Goal: Task Accomplishment & Management: Use online tool/utility

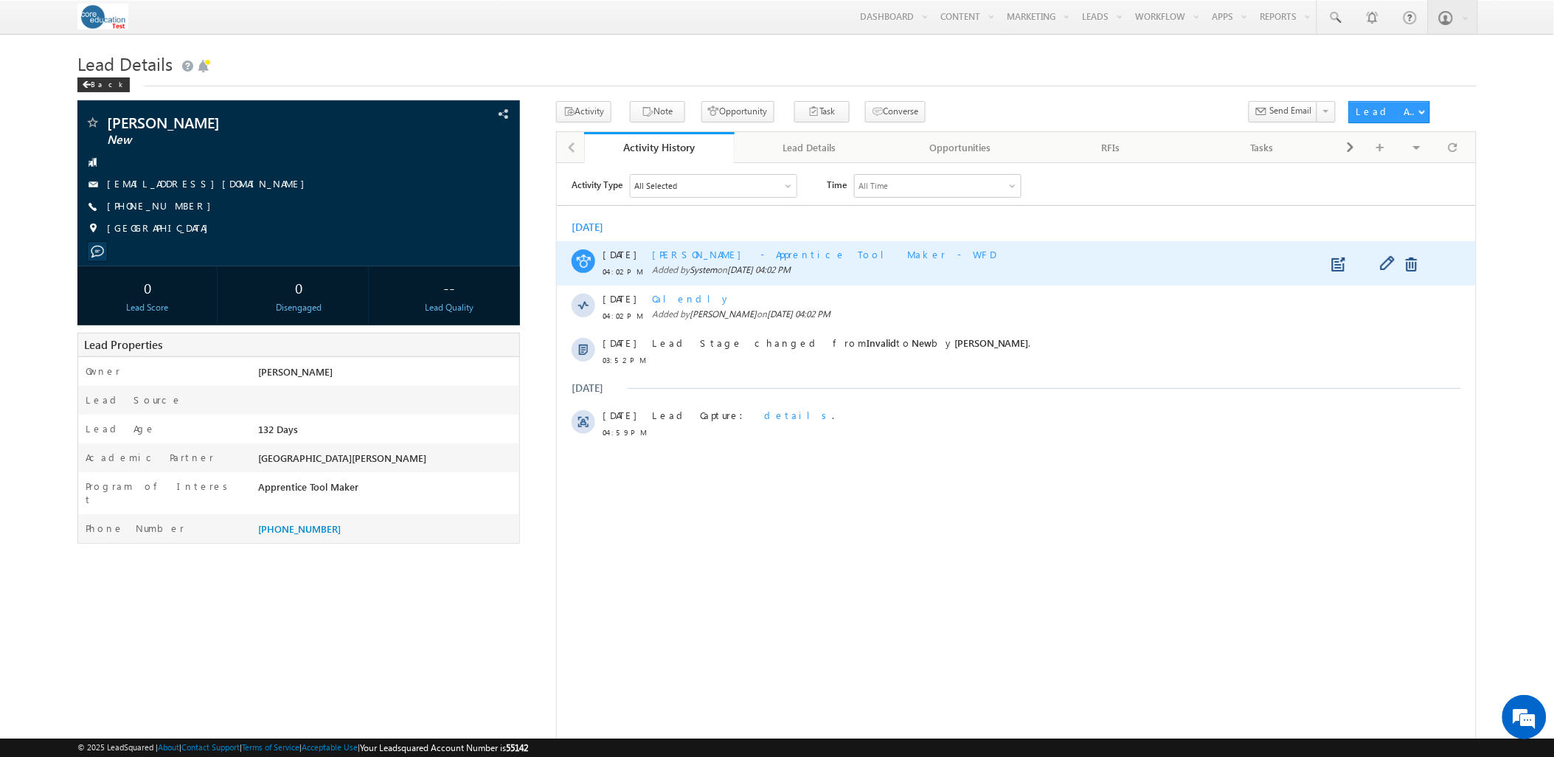
click at [791, 254] on span "[PERSON_NAME] - Apprentice Tool Maker - WFD" at bounding box center [823, 253] width 344 height 13
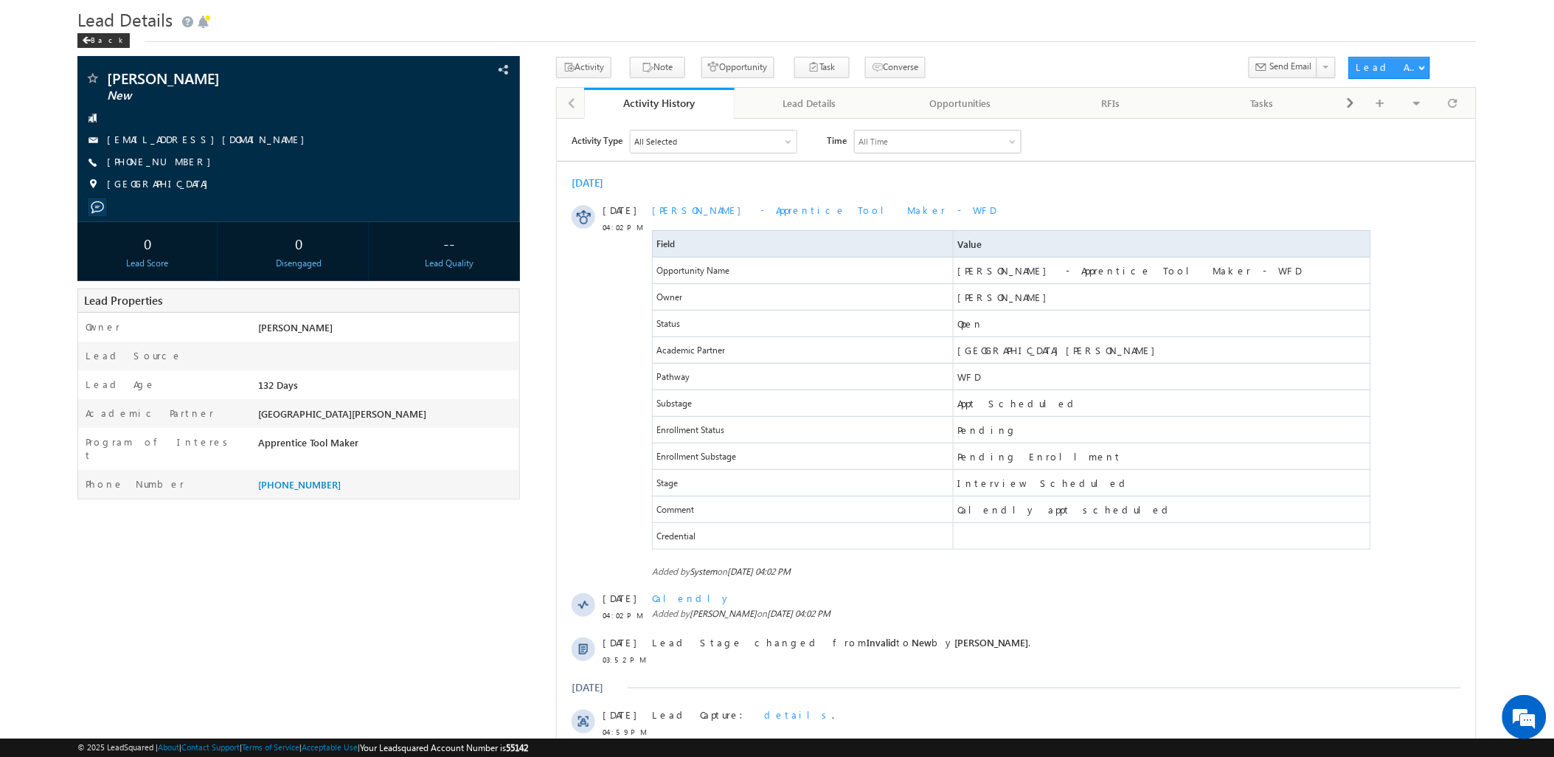
scroll to position [82, 0]
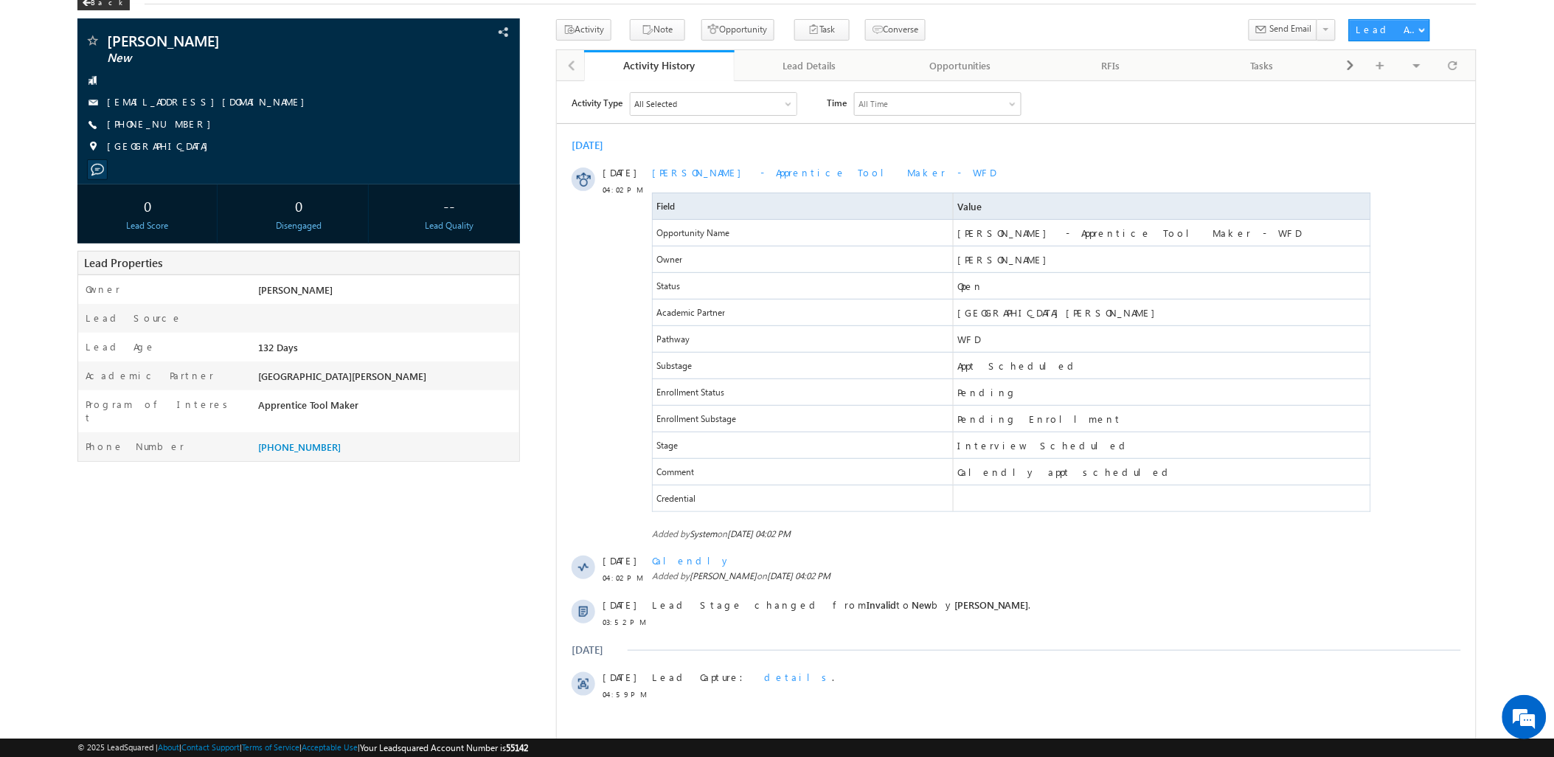
click at [430, 590] on div "[PERSON_NAME] New [GEOGRAPHIC_DATA]" at bounding box center [776, 396] width 1398 height 754
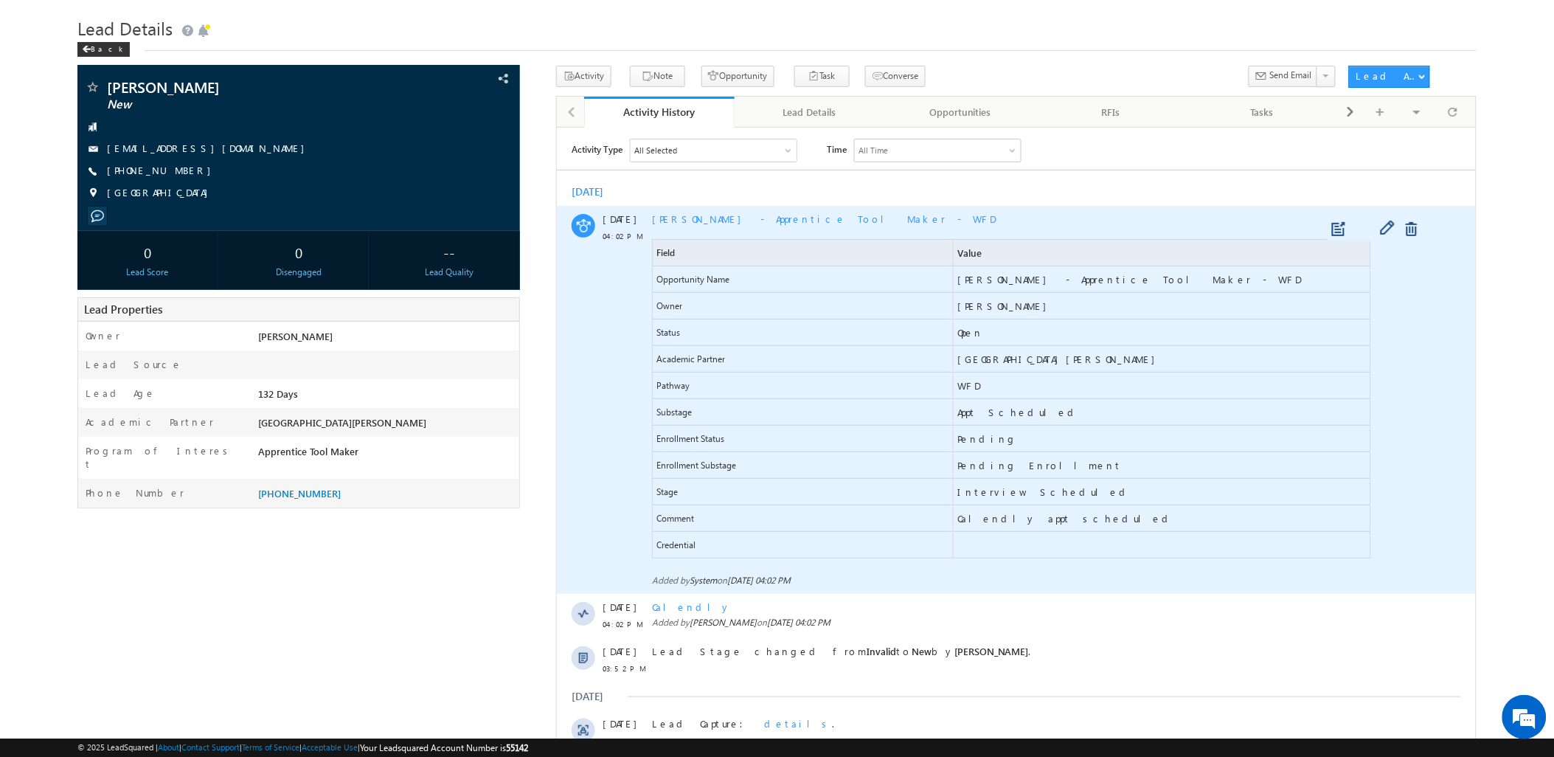
scroll to position [0, 0]
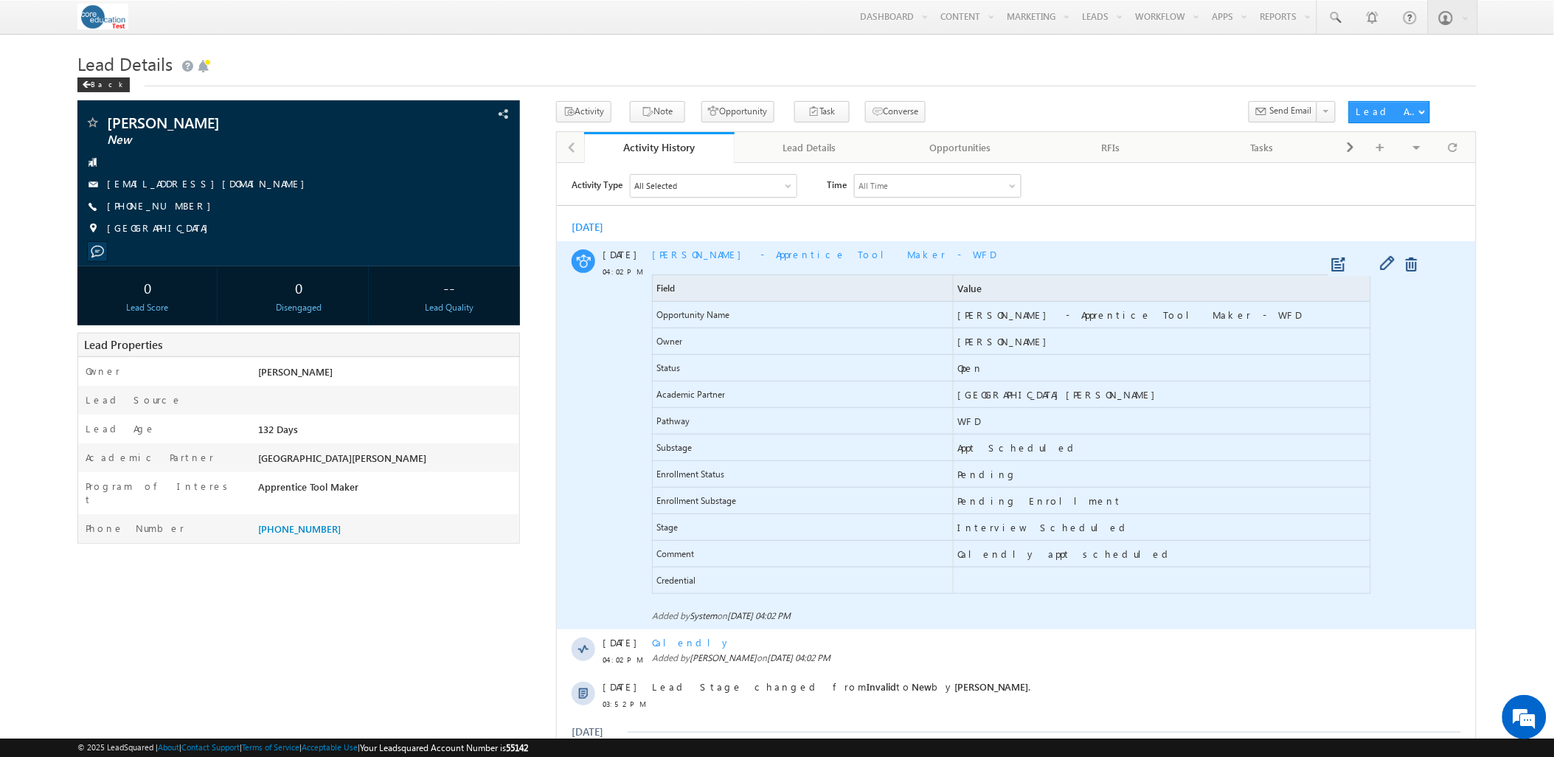
click at [738, 254] on span "[PERSON_NAME] - Apprentice Tool Maker - WFD" at bounding box center [823, 253] width 344 height 13
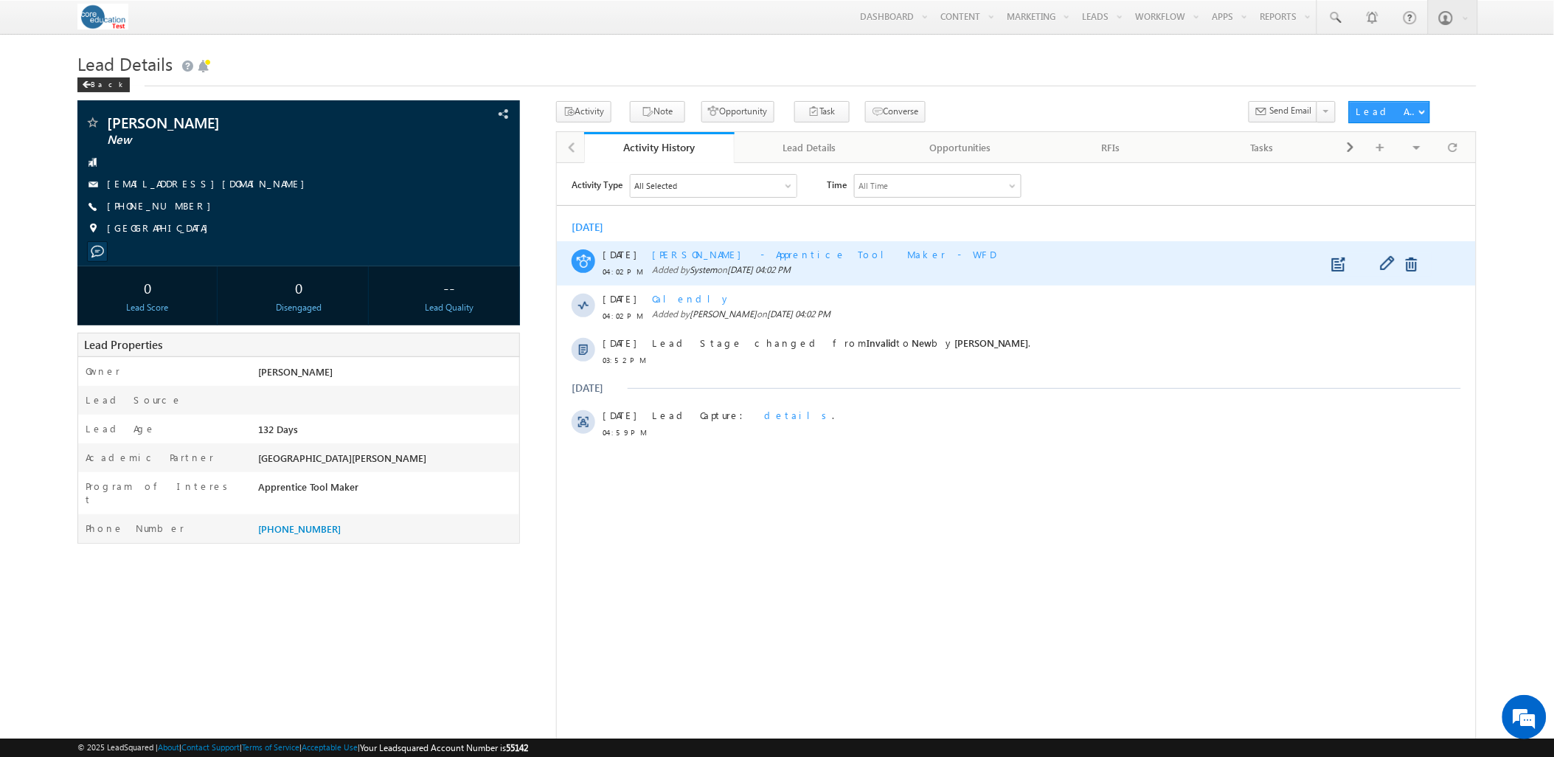
click at [738, 254] on span "[PERSON_NAME] - Apprentice Tool Maker - WFD" at bounding box center [823, 253] width 344 height 13
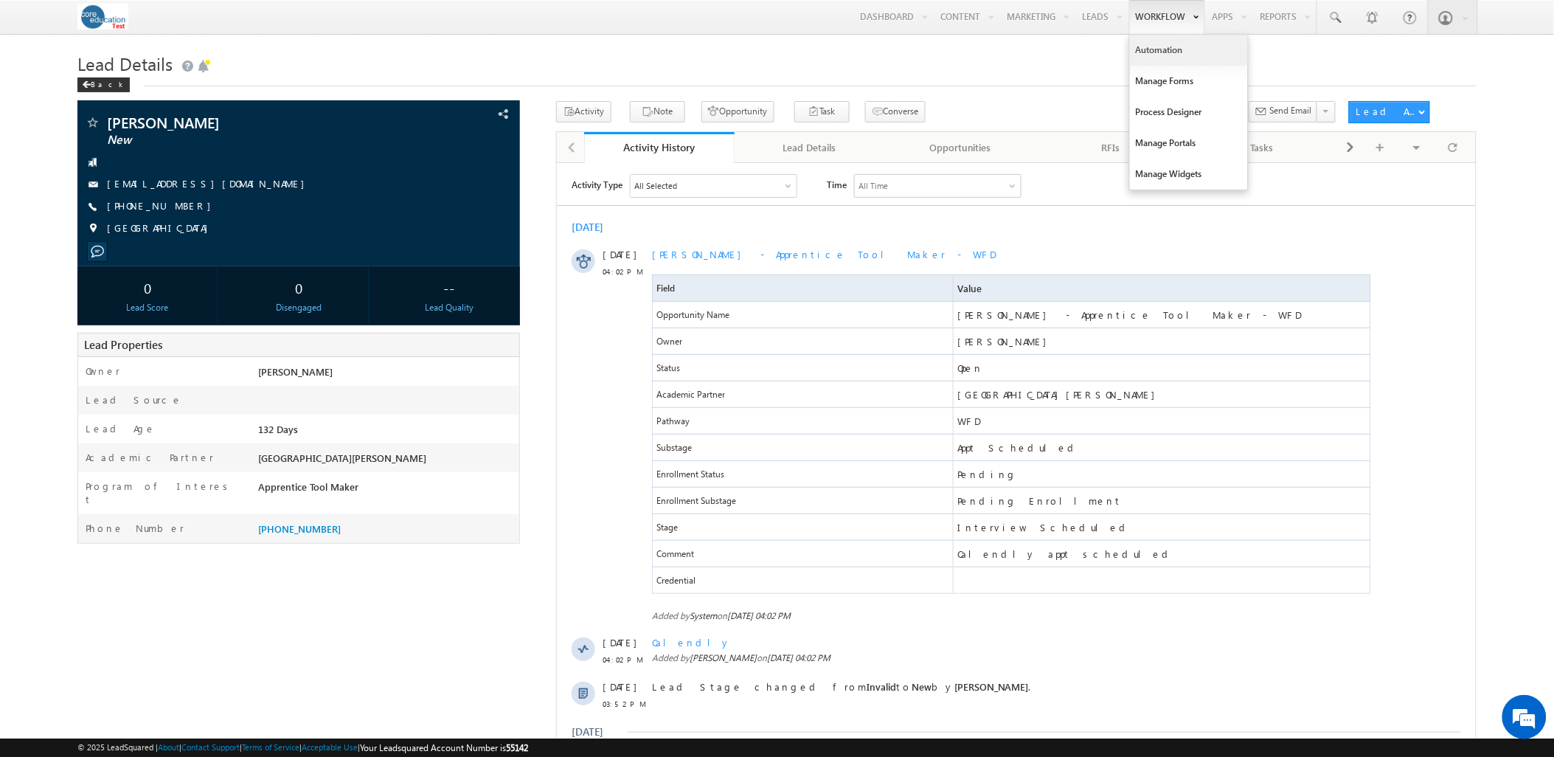
click at [1161, 46] on link "Automation" at bounding box center [1189, 50] width 118 height 31
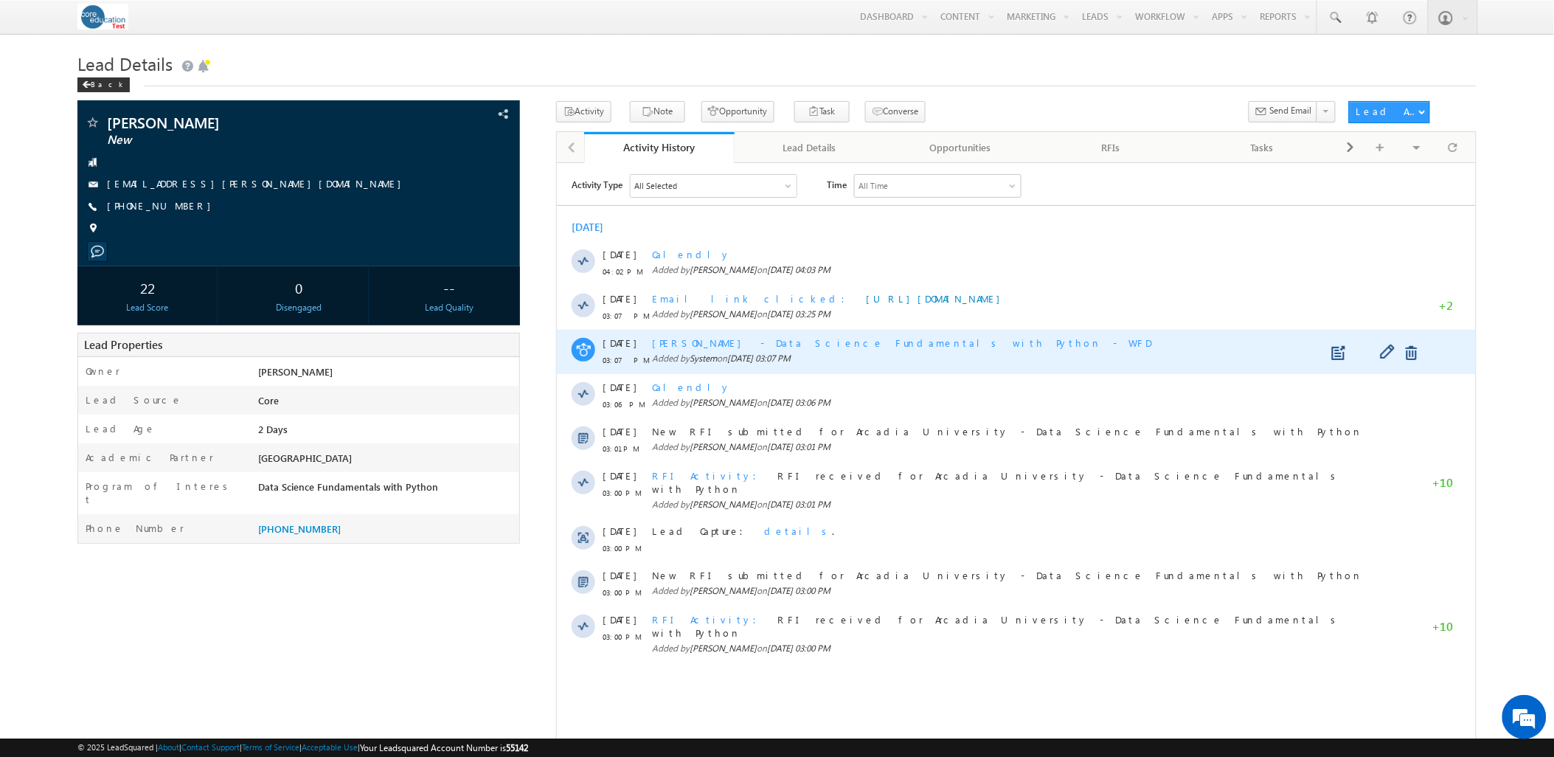
click at [928, 346] on div "Sarah Beliter - Data Science Fundamentals with Python - WFD" at bounding box center [1012, 342] width 723 height 13
click at [745, 340] on span "Sarah Beliter - Data Science Fundamentals with Python - WFD" at bounding box center [901, 342] width 500 height 13
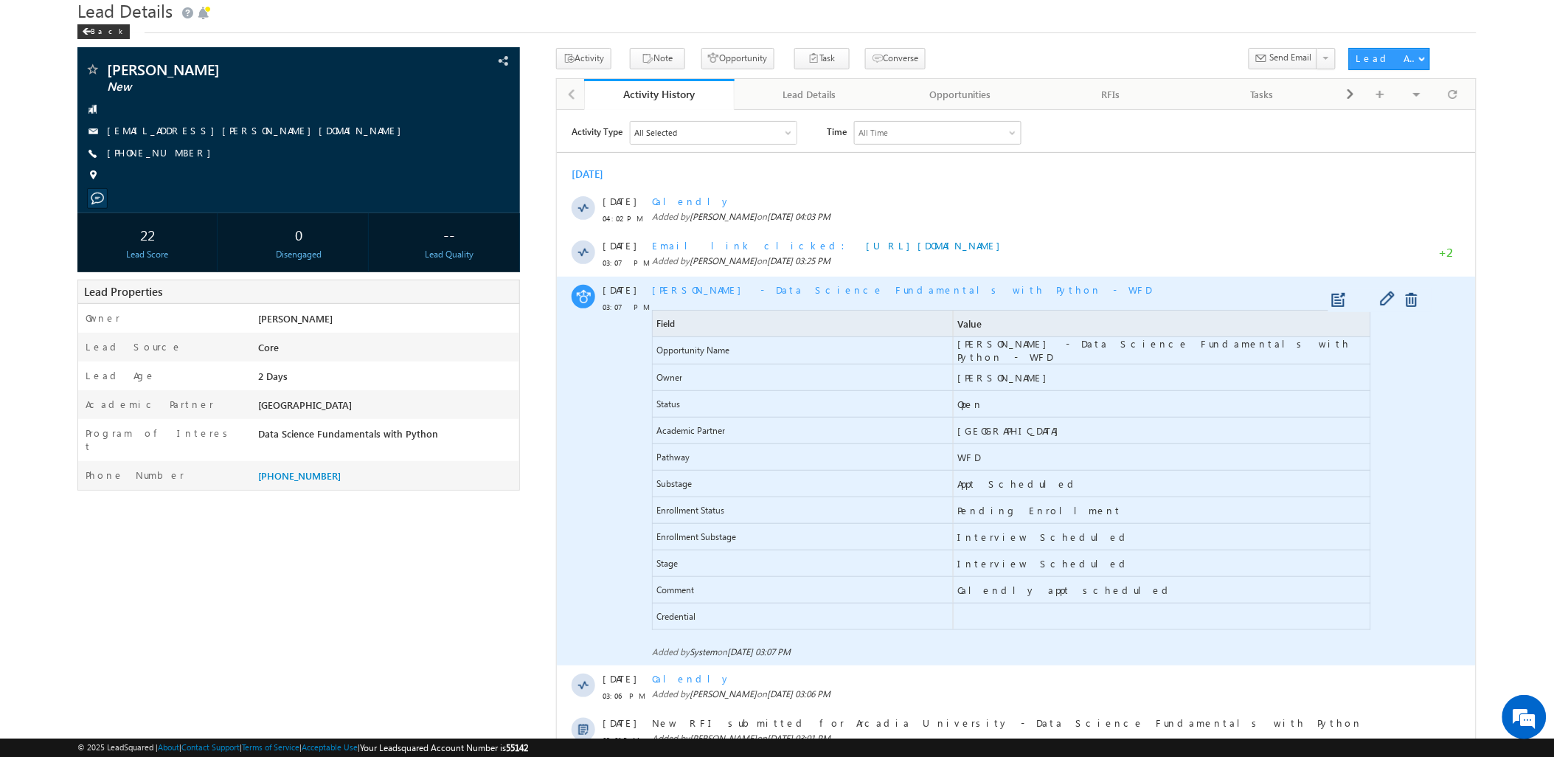
scroll to position [82, 0]
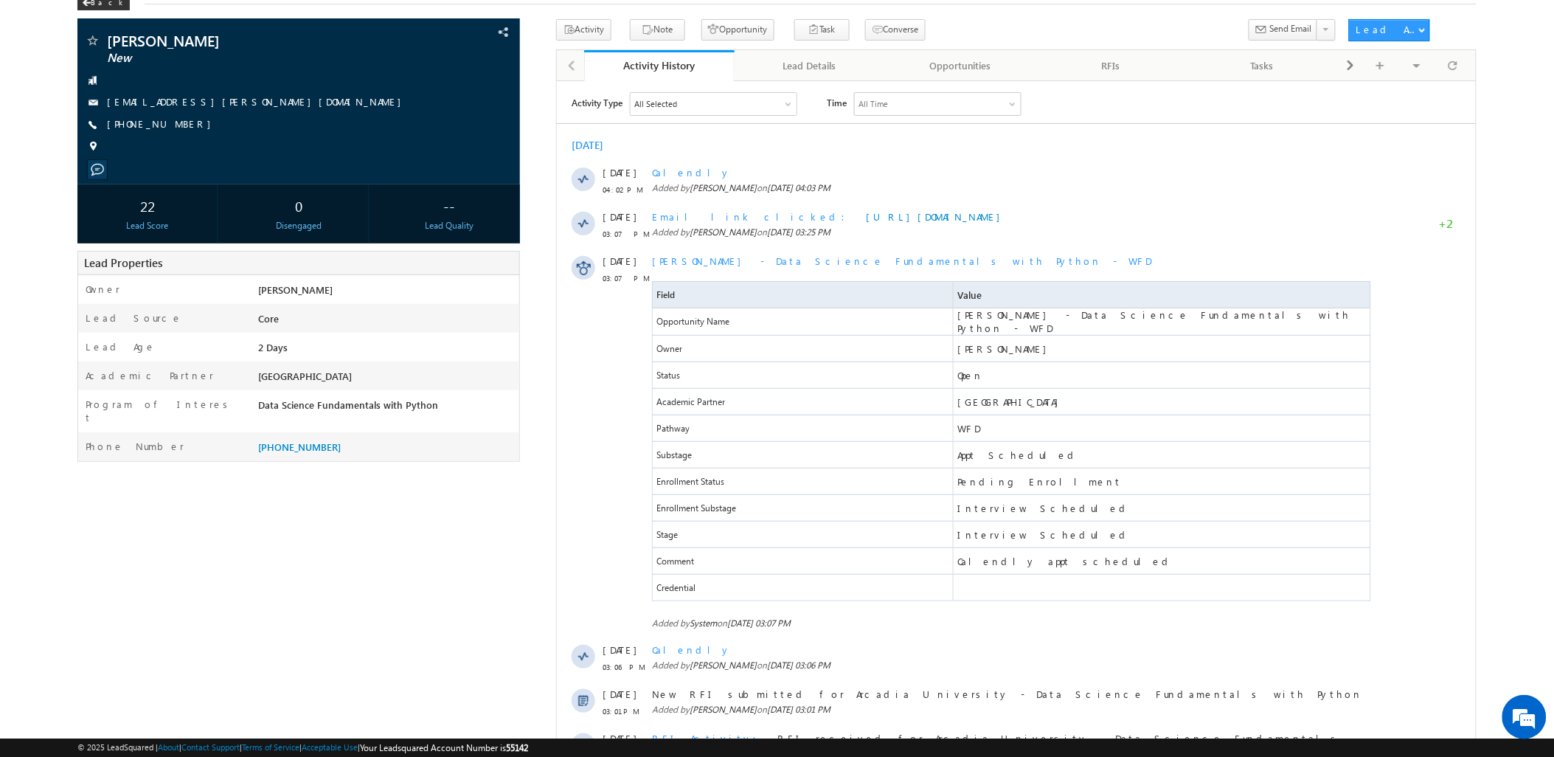
click at [409, 665] on div "Sarah Beliter New" at bounding box center [776, 492] width 1398 height 947
